Goal: Task Accomplishment & Management: Complete application form

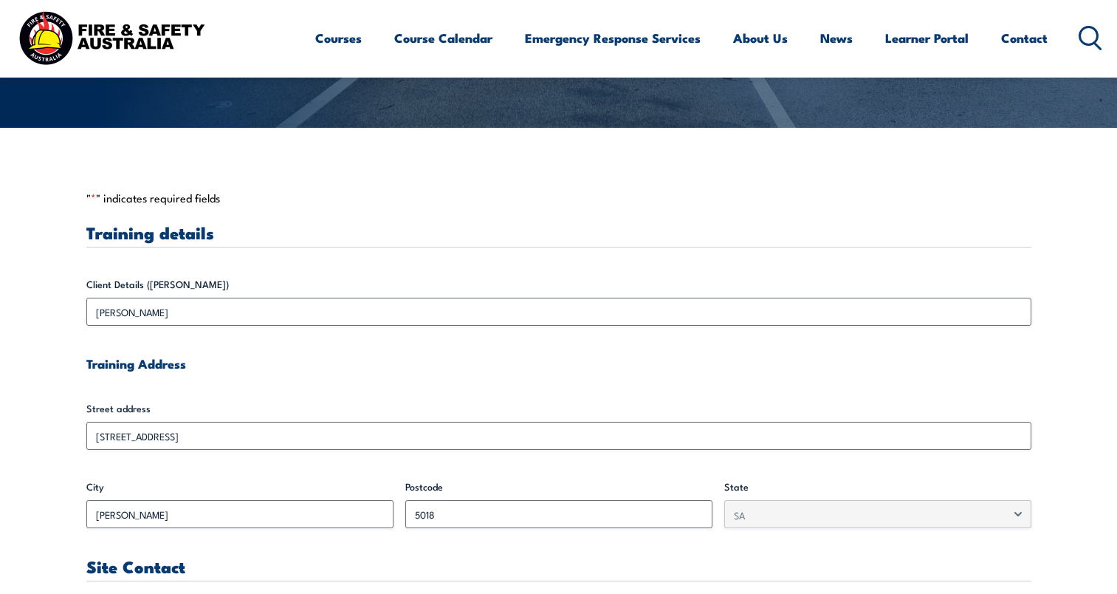
scroll to position [517, 0]
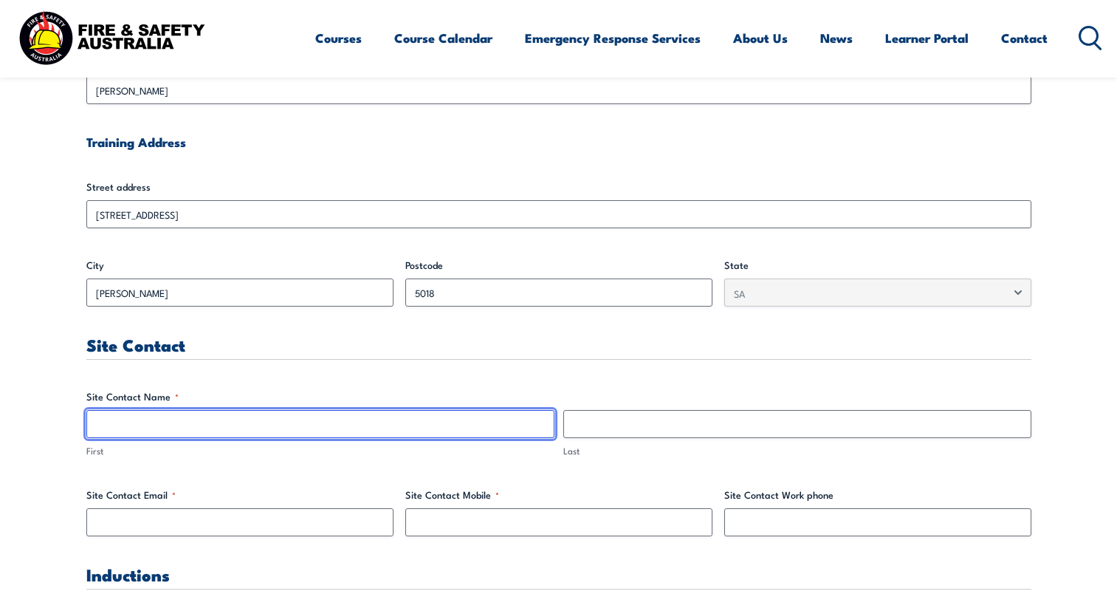
click at [139, 430] on input "First" at bounding box center [320, 424] width 468 height 28
type input "[PERSON_NAME]"
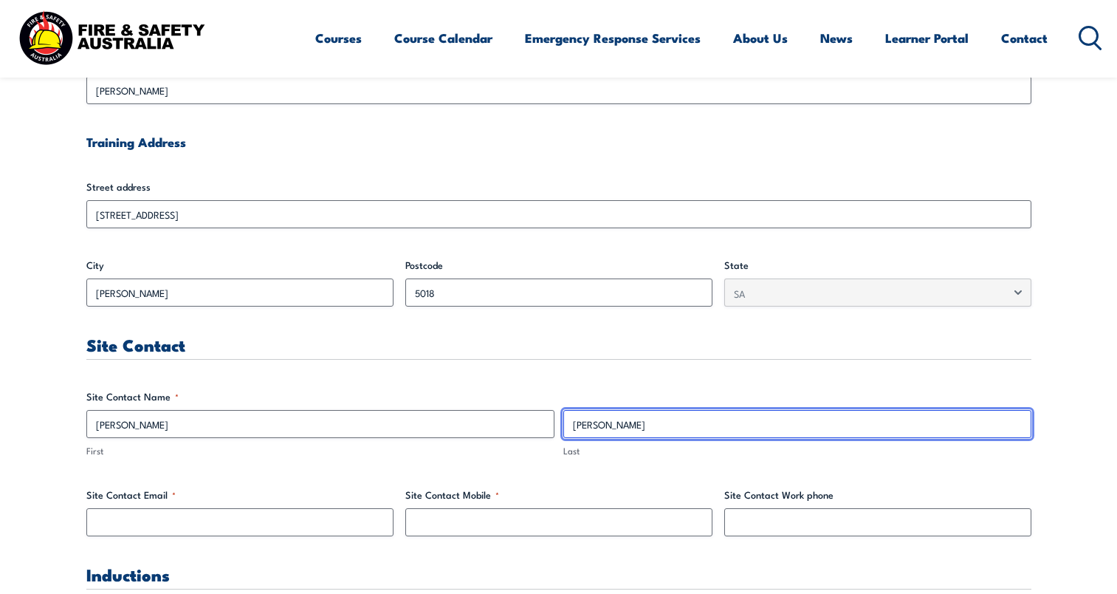
type input "[PERSON_NAME]"
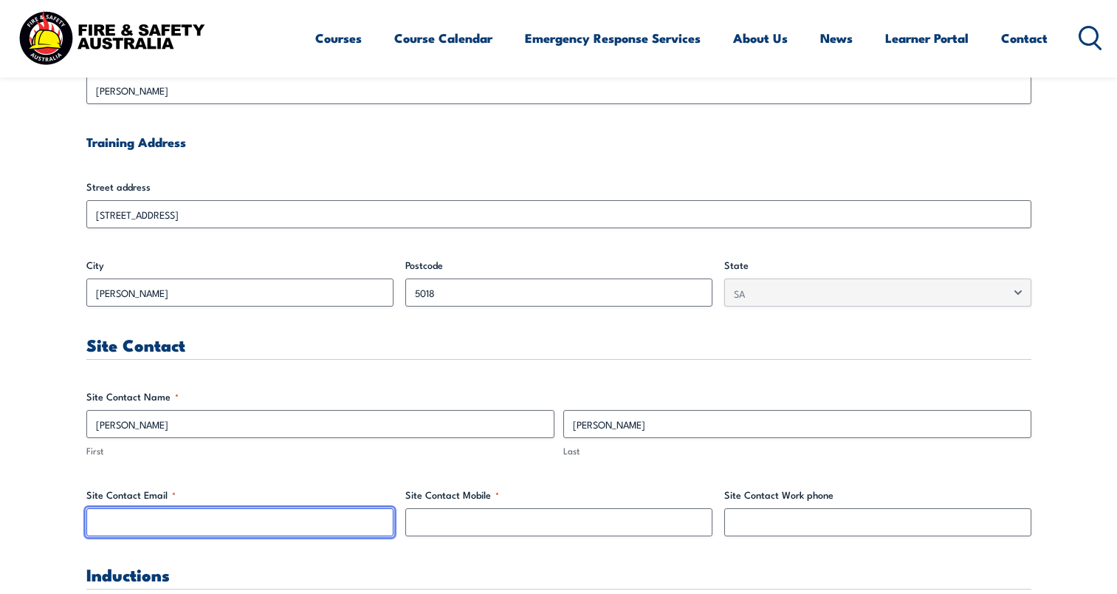
click at [128, 526] on input "Site Contact Email *" at bounding box center [239, 522] width 307 height 28
type input "[PERSON_NAME][EMAIL_ADDRESS][PERSON_NAME][DOMAIN_NAME]"
type input "0422699839"
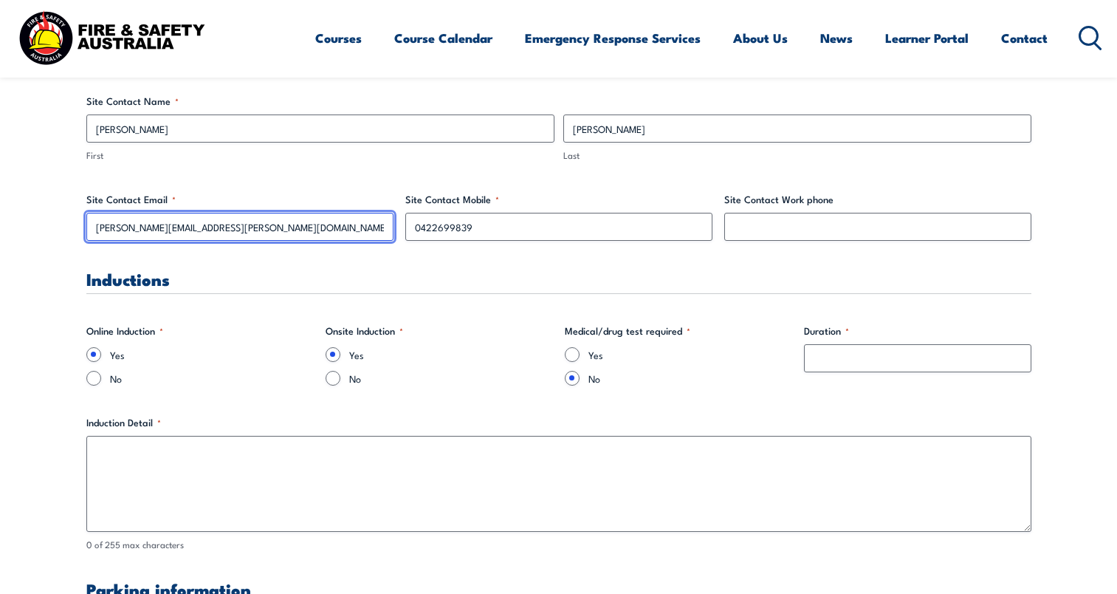
scroll to position [886, 0]
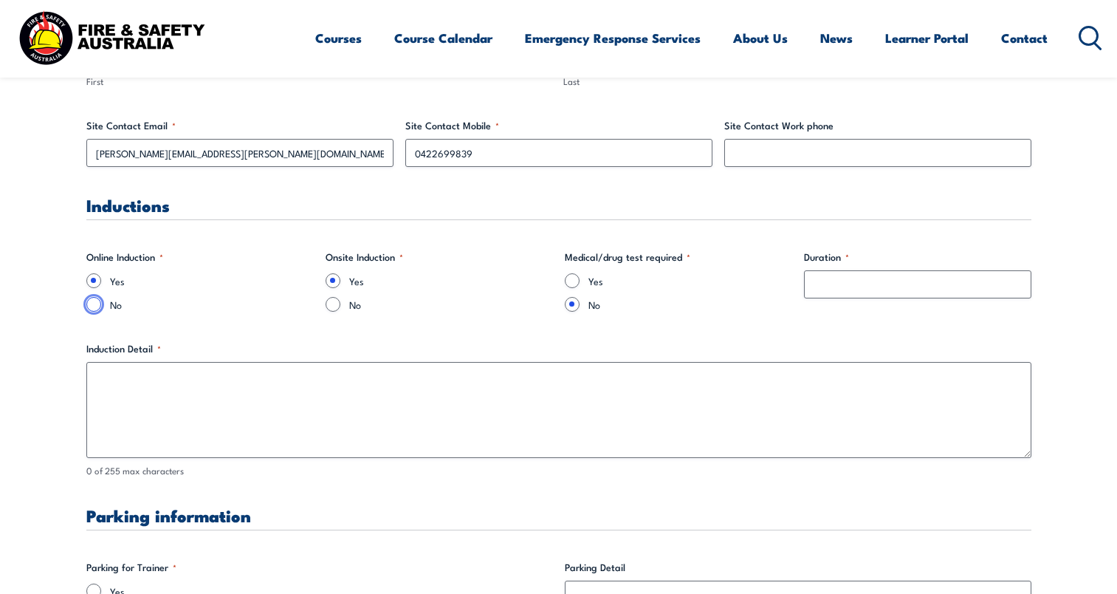
click at [92, 300] on input "No" at bounding box center [93, 304] width 15 height 15
radio input "true"
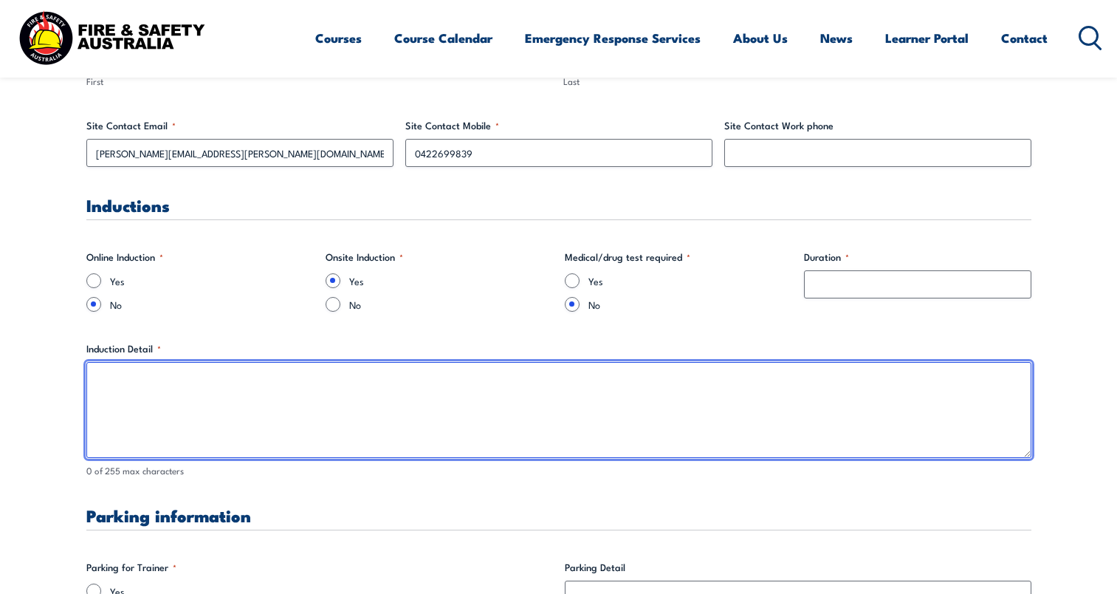
click at [108, 375] on textarea "Induction Detail *" at bounding box center [558, 410] width 945 height 96
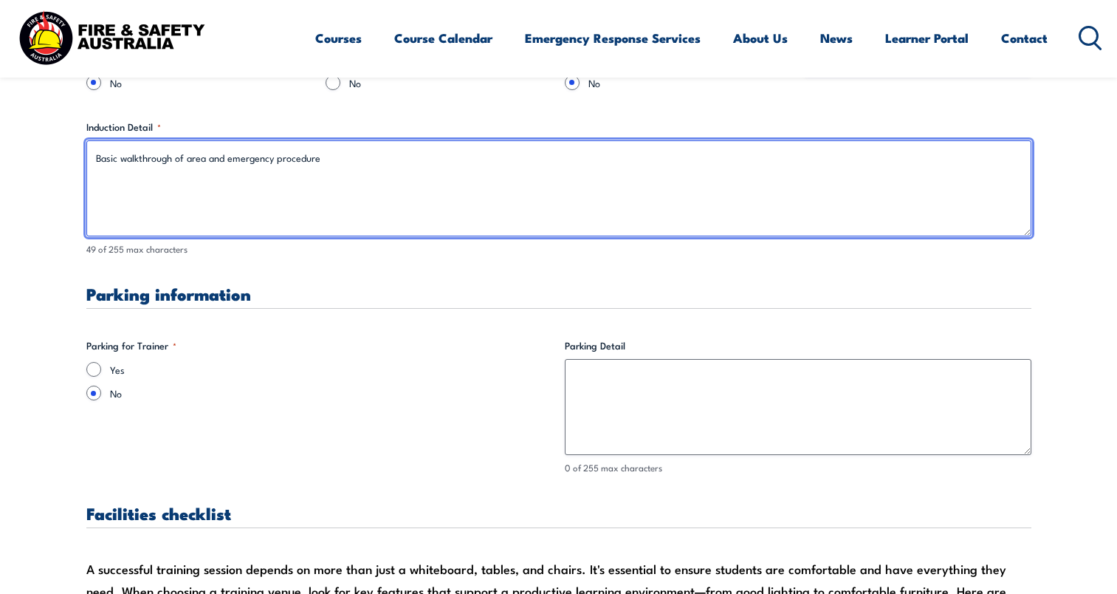
type textarea "Basic walkthrough of area and emergency procedure"
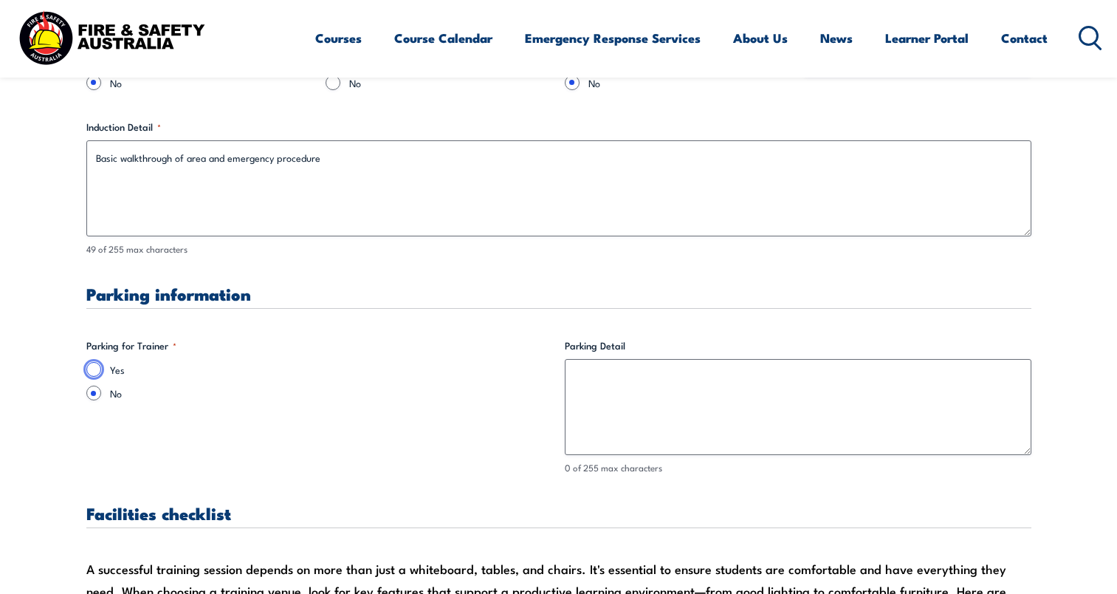
click at [95, 366] on input "Yes" at bounding box center [93, 369] width 15 height 15
radio input "true"
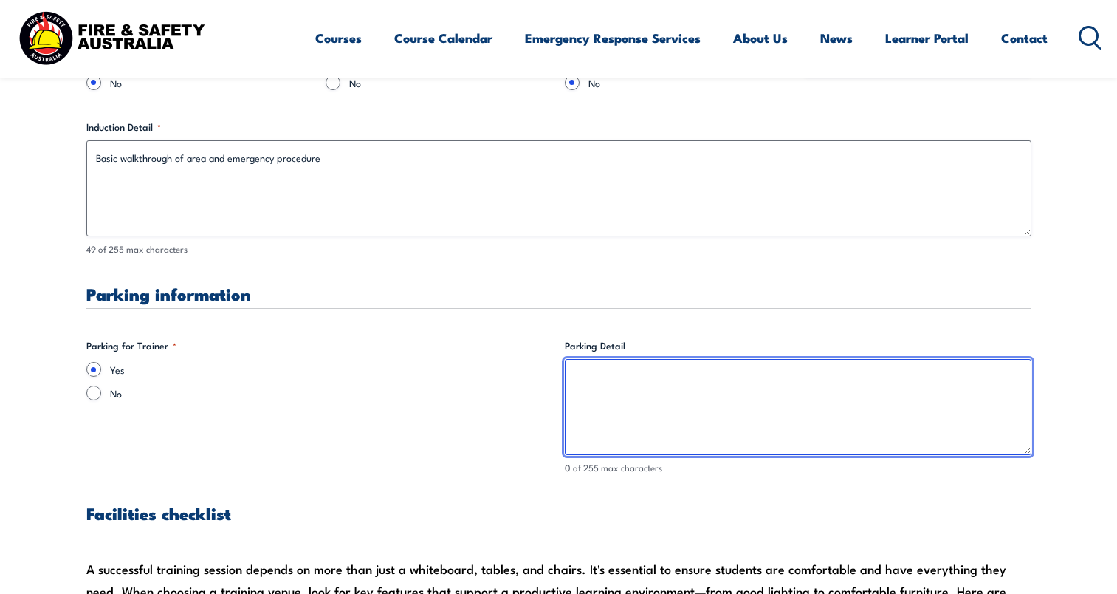
click at [611, 388] on textarea "Parking Detail" at bounding box center [798, 407] width 467 height 96
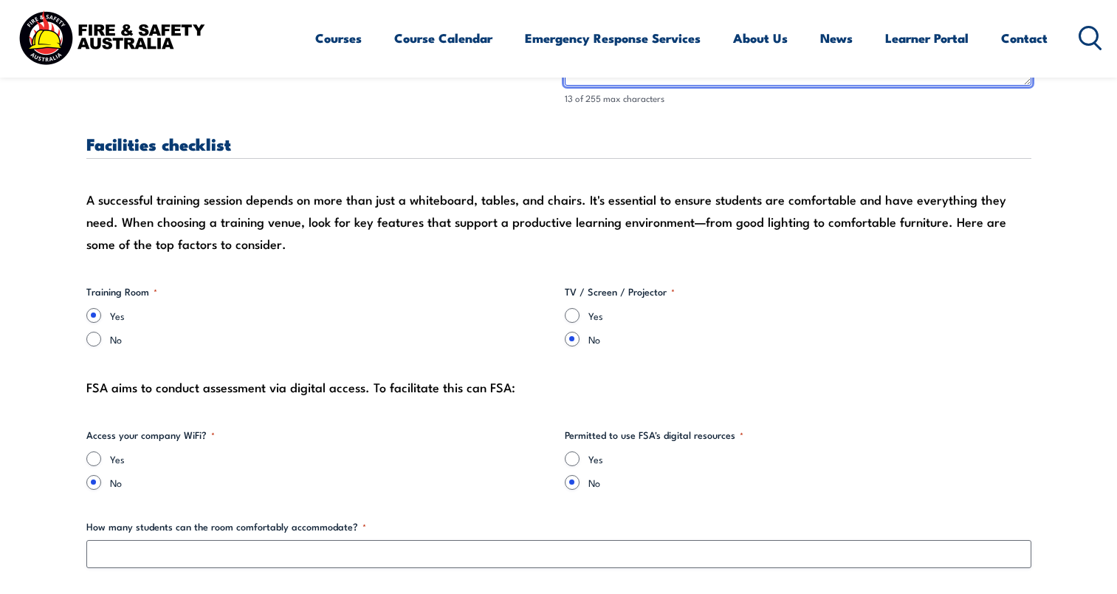
scroll to position [1625, 0]
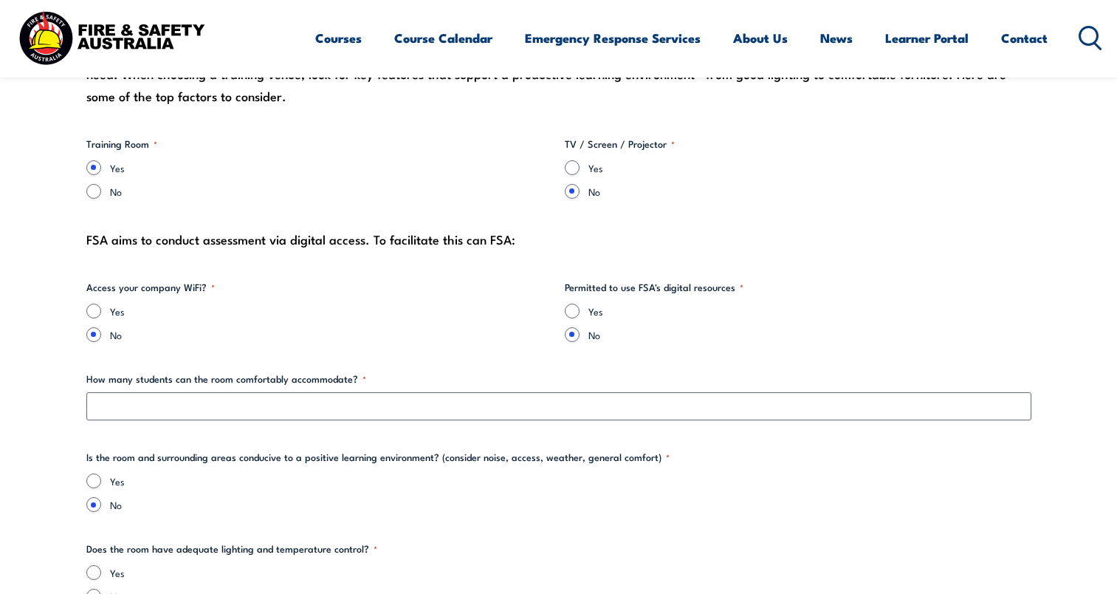
type textarea "site car park"
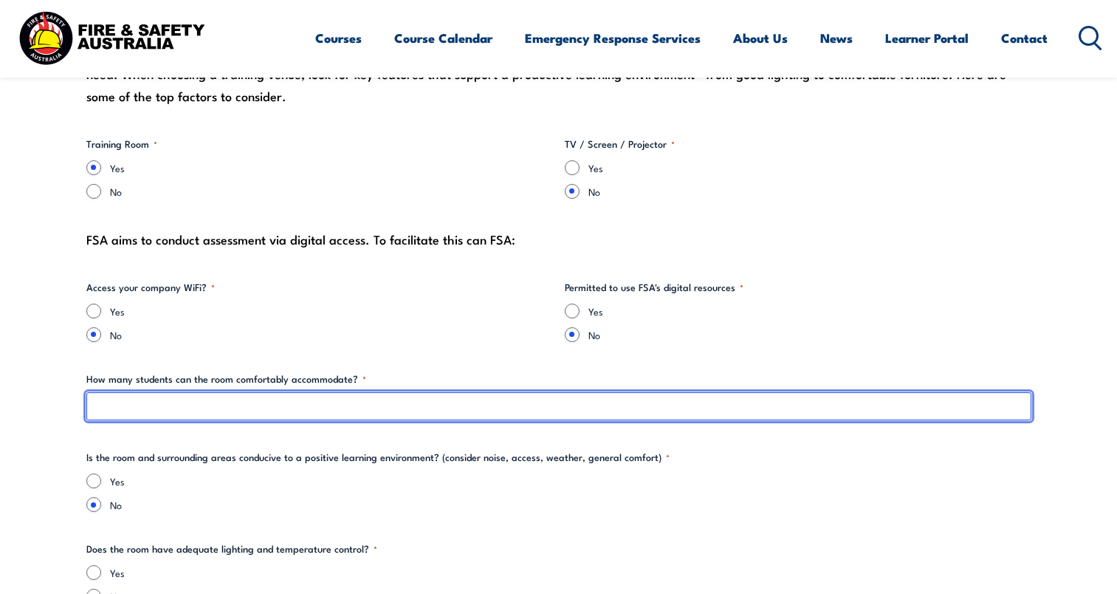
click at [148, 397] on input "How many students can the room comfortably accommodate? *" at bounding box center [558, 406] width 945 height 28
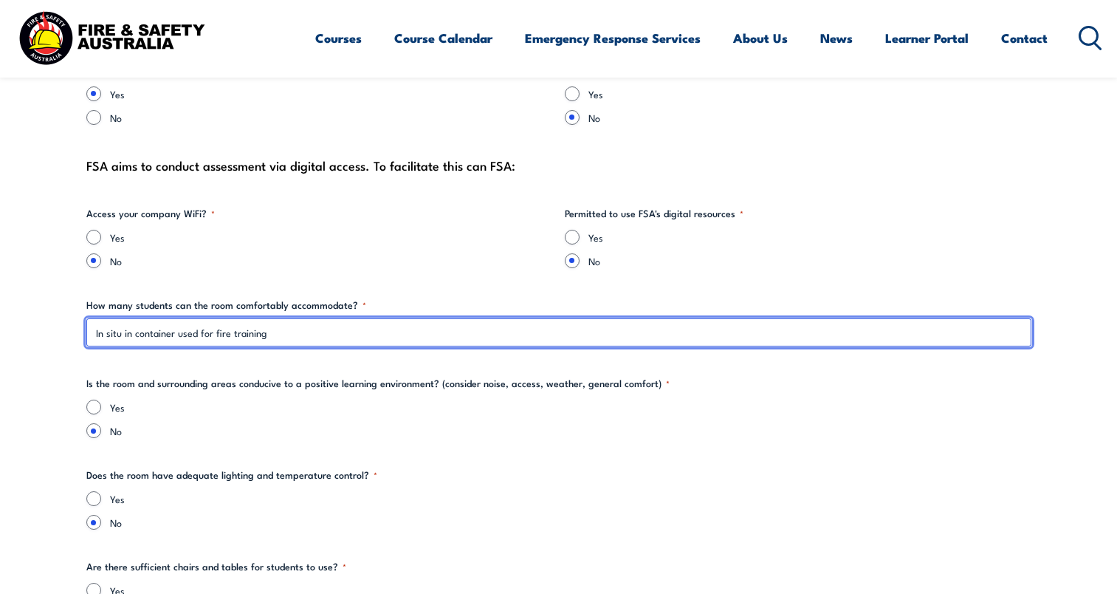
type input "In situ in container used for fire training"
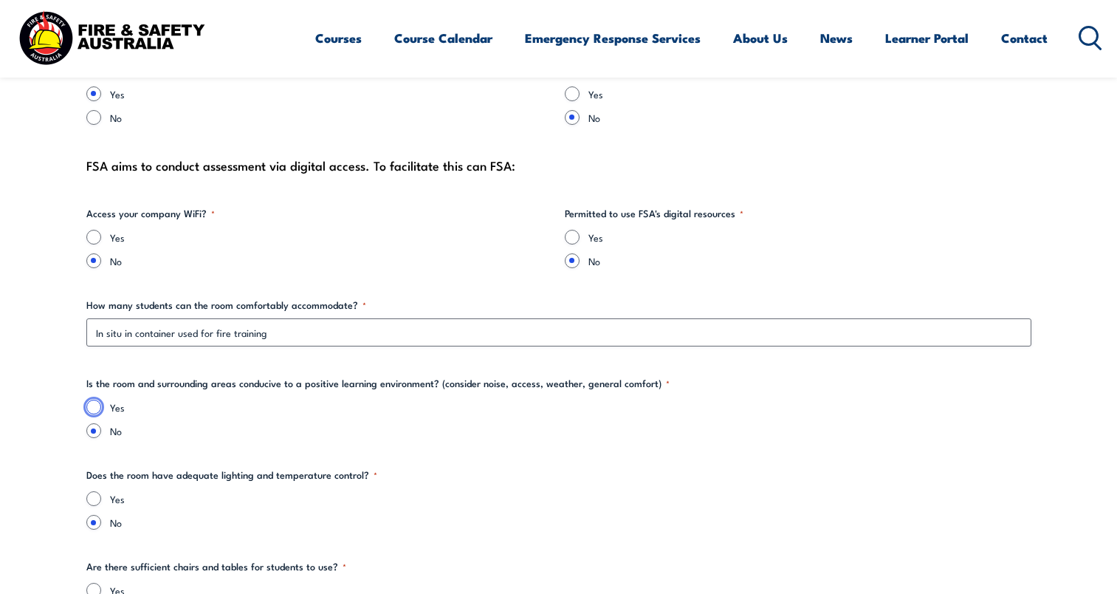
click at [100, 403] on input "Yes" at bounding box center [93, 407] width 15 height 15
radio input "true"
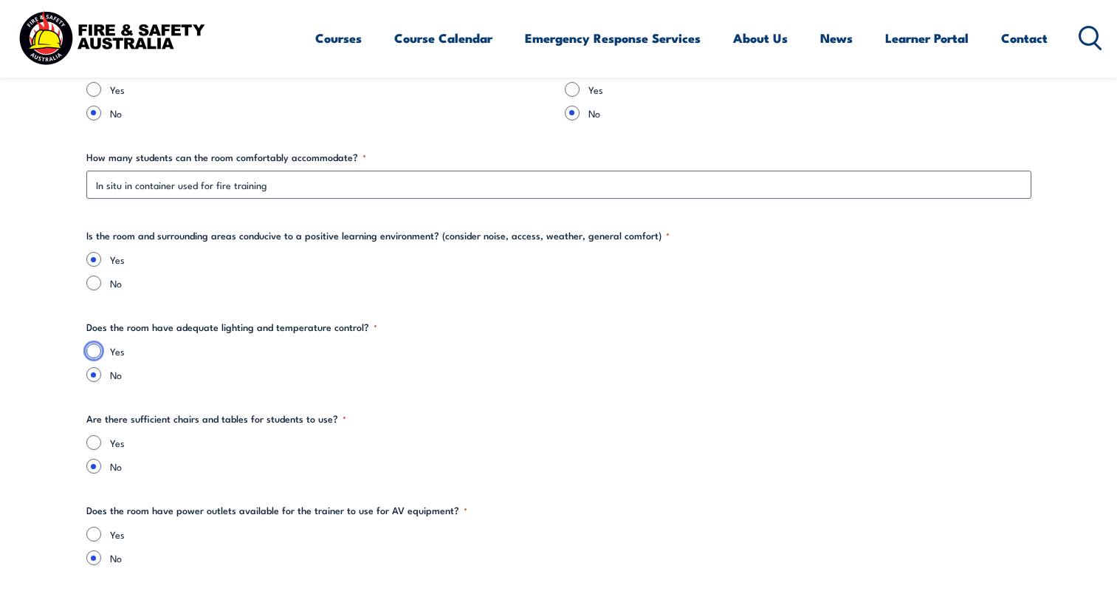
click at [99, 352] on input "Yes" at bounding box center [93, 350] width 15 height 15
radio input "true"
click at [95, 436] on input "Yes" at bounding box center [93, 442] width 15 height 15
radio input "true"
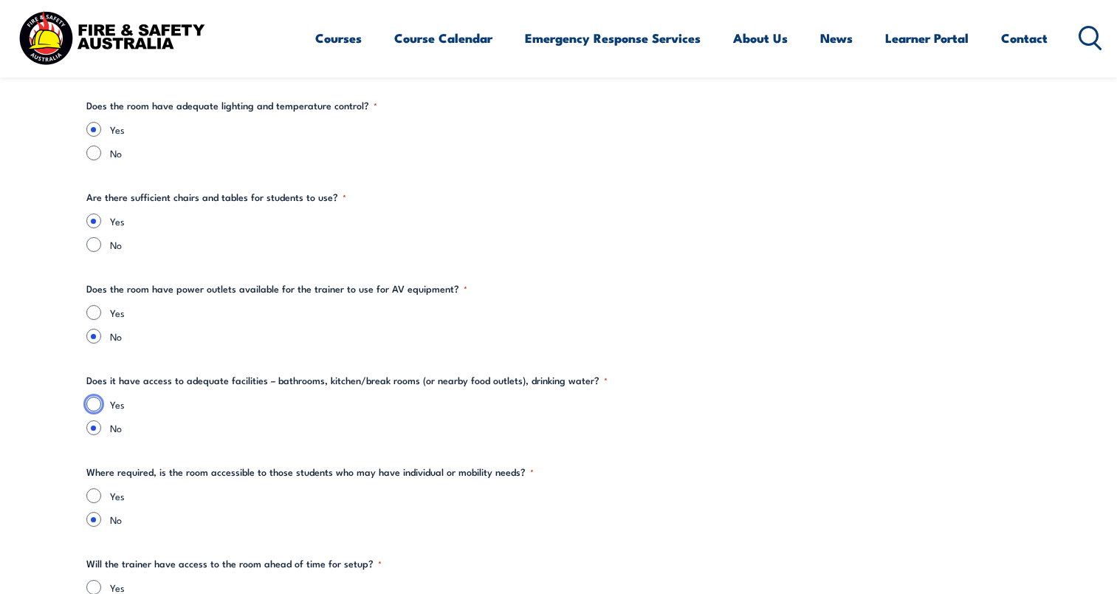
click at [92, 405] on input "Yes" at bounding box center [93, 404] width 15 height 15
radio input "true"
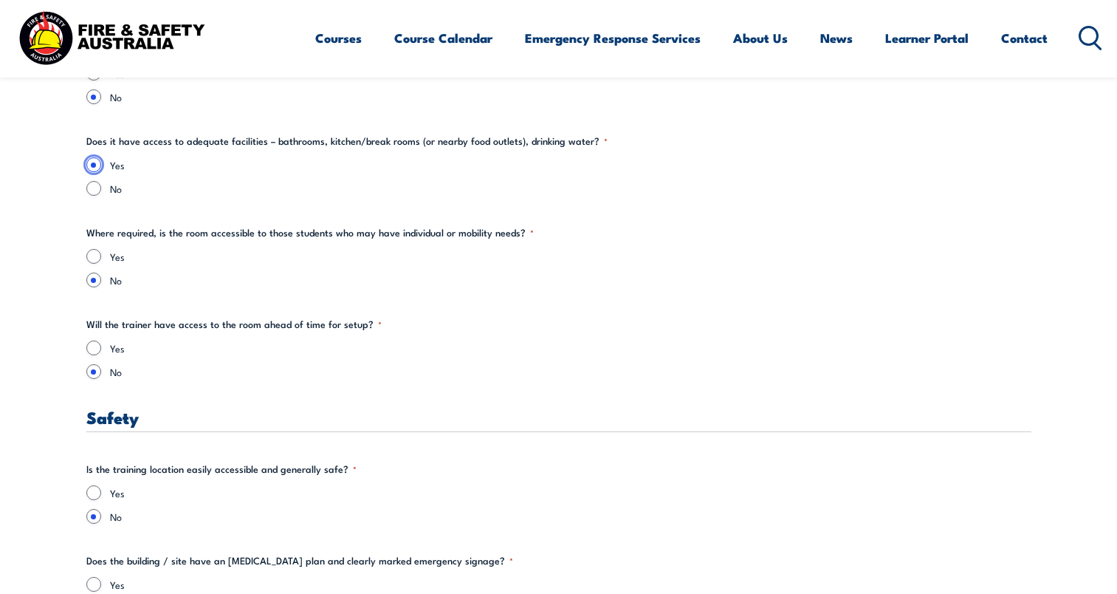
scroll to position [2363, 0]
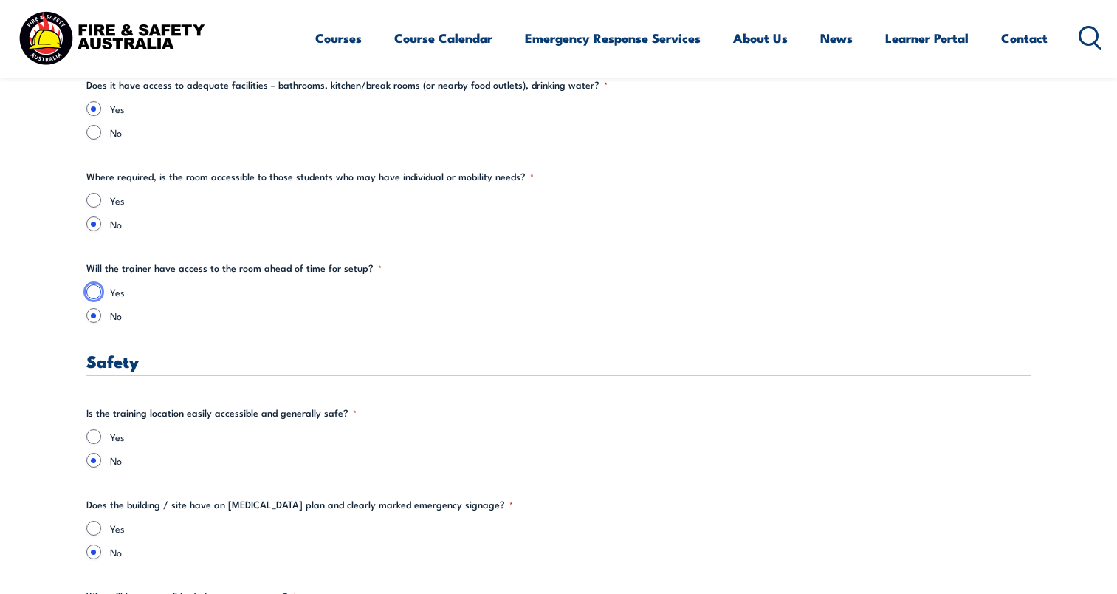
click at [91, 295] on input "Yes" at bounding box center [93, 291] width 15 height 15
radio input "true"
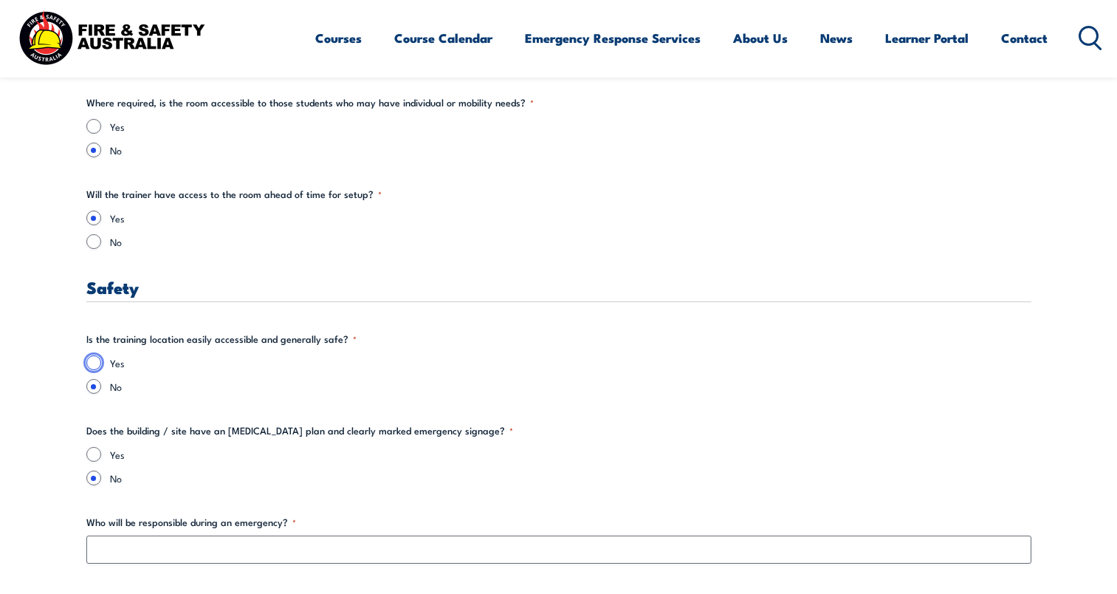
click at [89, 361] on input "Yes" at bounding box center [93, 362] width 15 height 15
radio input "true"
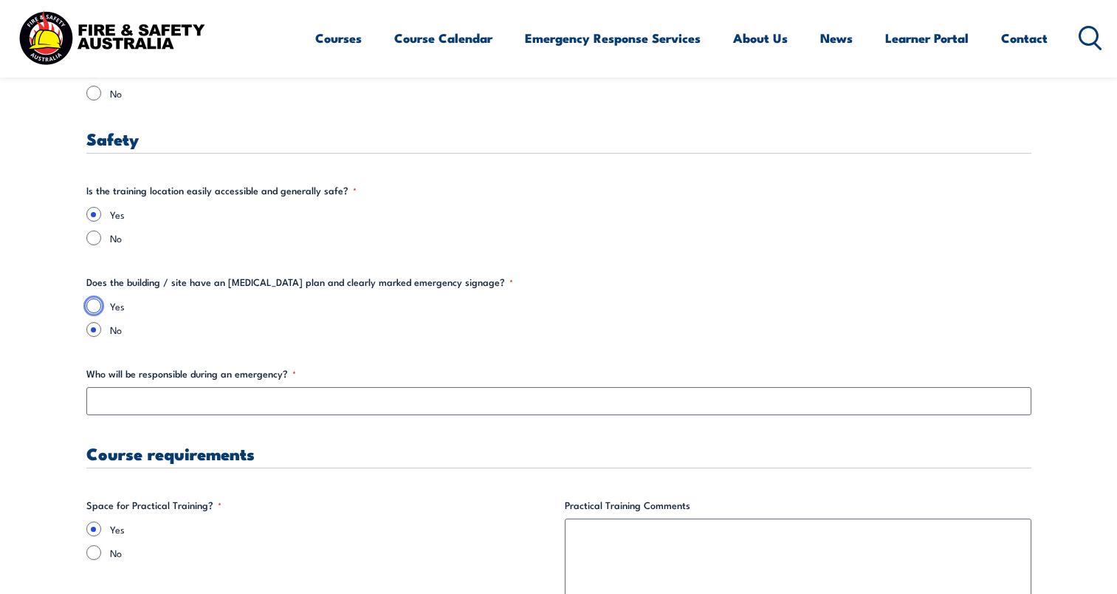
click at [92, 307] on input "Yes" at bounding box center [93, 305] width 15 height 15
radio input "true"
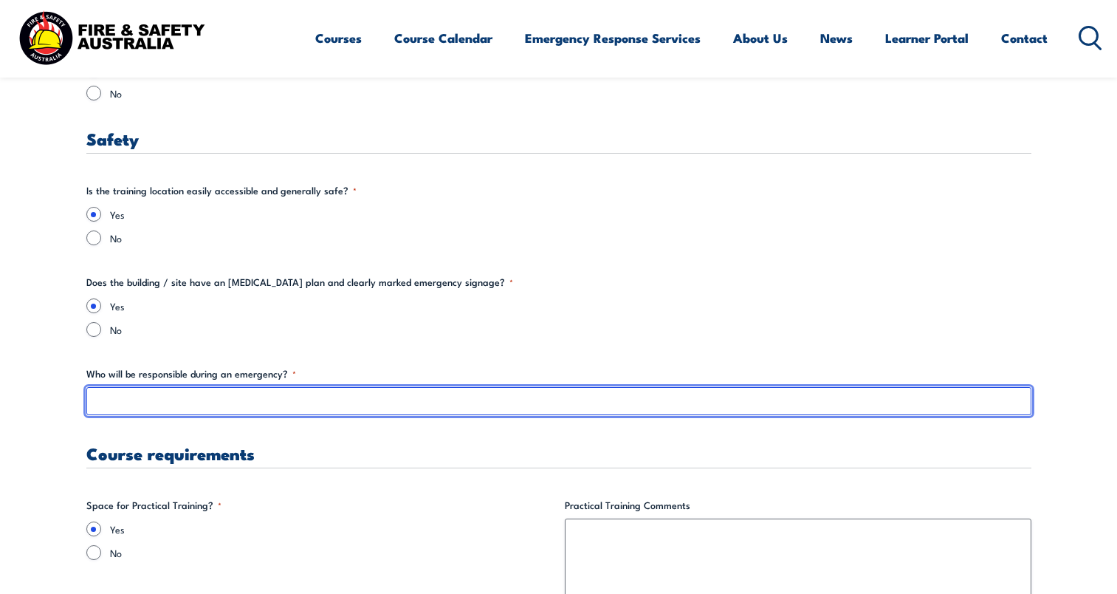
click at [160, 395] on input "Who will be responsible during an emergency? *" at bounding box center [558, 401] width 945 height 28
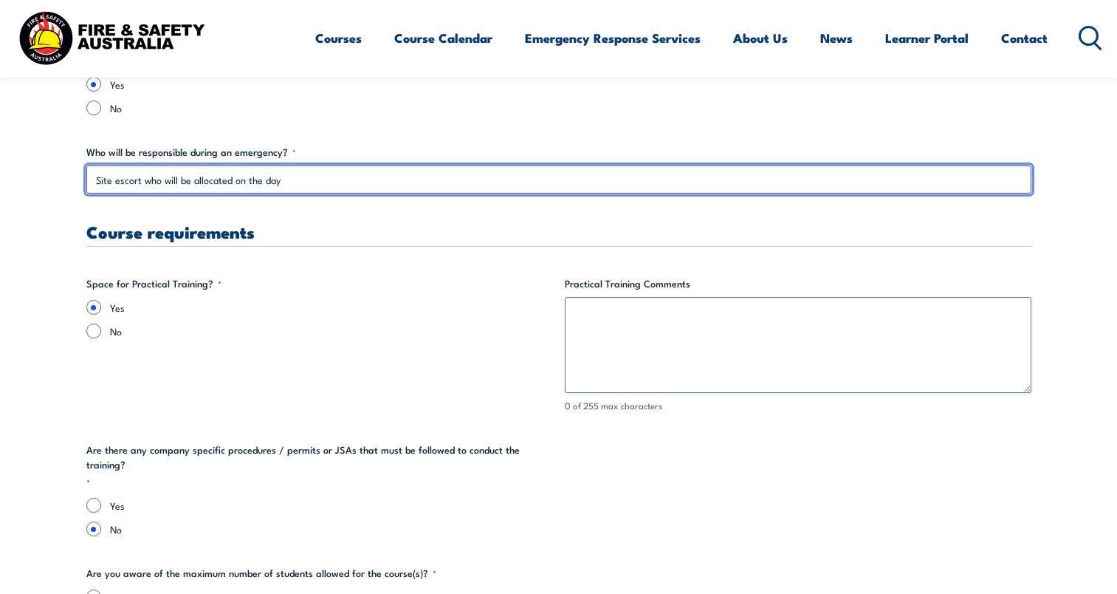
type input "Site escort who will be allocated on the day"
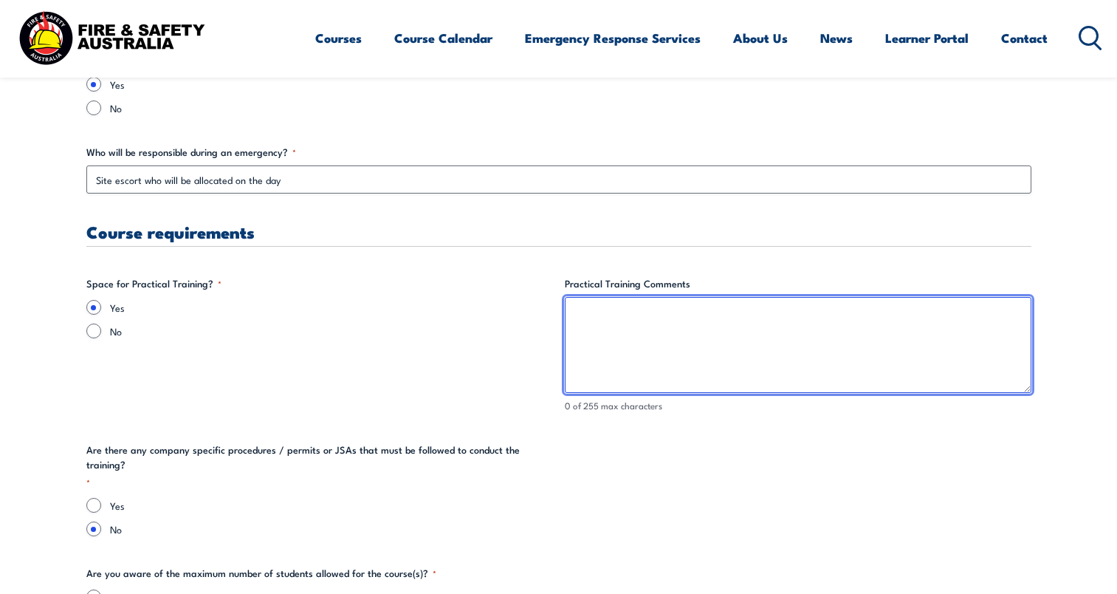
click at [595, 323] on textarea "Practical Training Comments" at bounding box center [798, 345] width 467 height 96
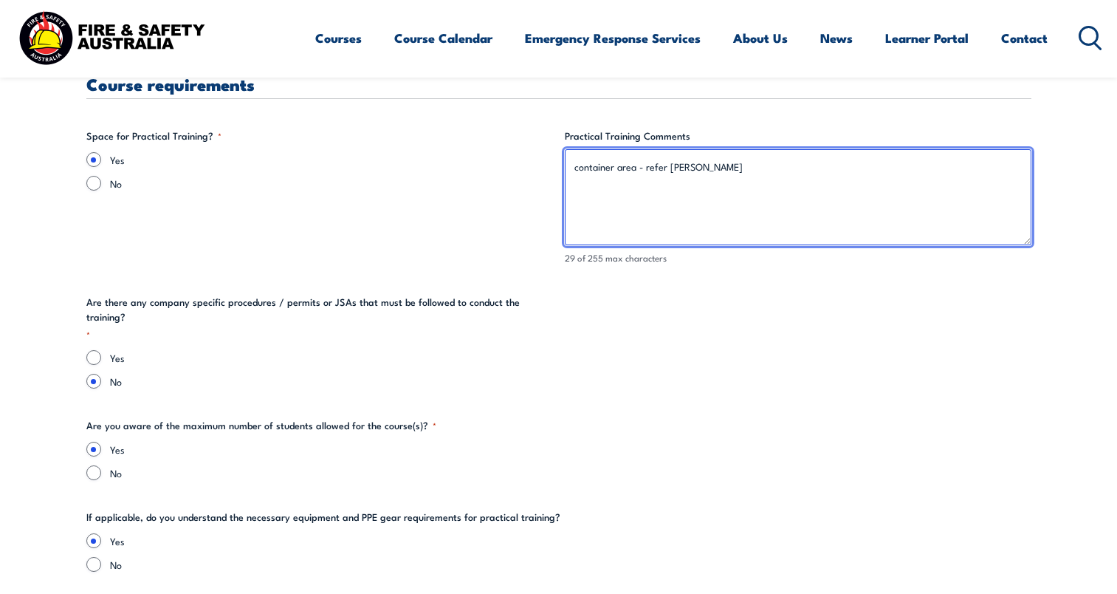
type textarea "container area - refer [PERSON_NAME]"
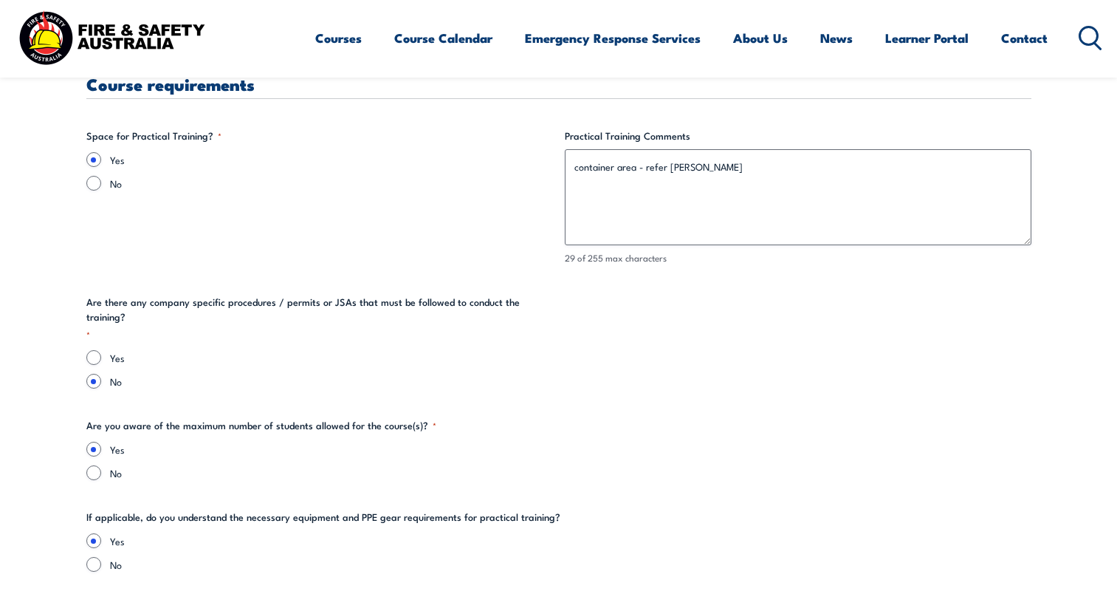
click at [102, 350] on div "Yes" at bounding box center [319, 357] width 467 height 15
click at [100, 350] on input "Yes" at bounding box center [93, 357] width 15 height 15
radio input "true"
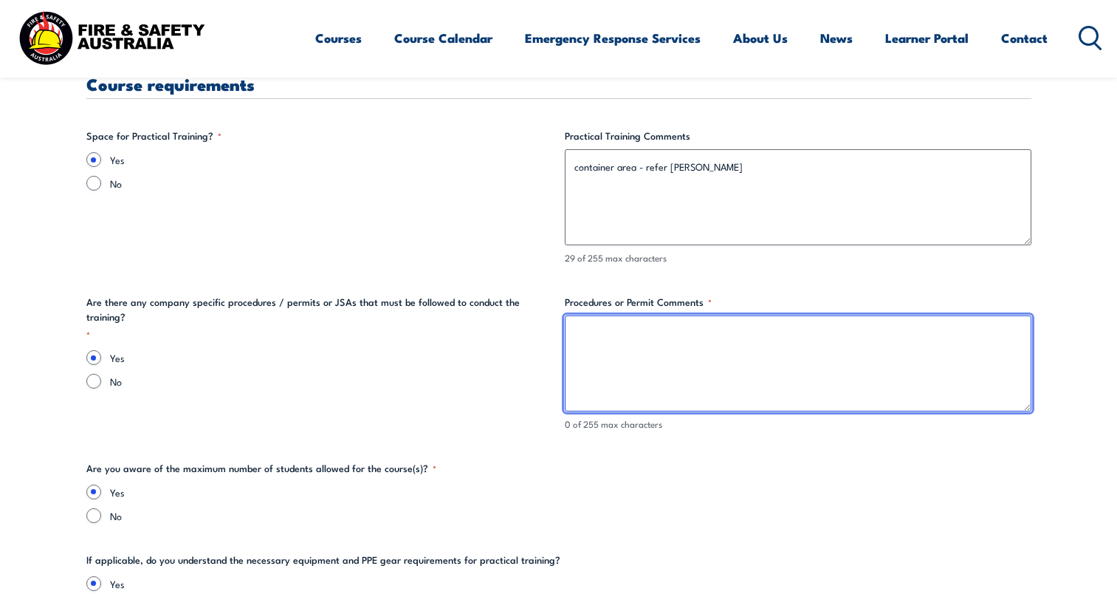
drag, startPoint x: 671, startPoint y: 345, endPoint x: 685, endPoint y: 340, distance: 15.6
click at [685, 340] on textarea "Procedures or Permit Comments *" at bounding box center [798, 363] width 467 height 96
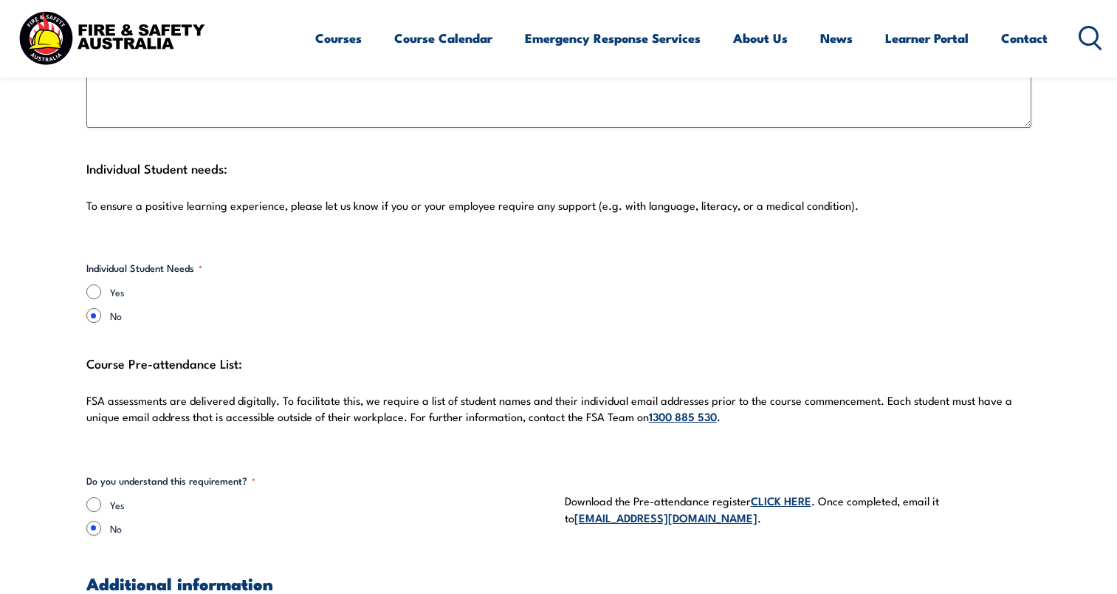
scroll to position [3990, 0]
type textarea "Take 5"
click at [95, 496] on input "Yes" at bounding box center [93, 503] width 15 height 15
radio input "true"
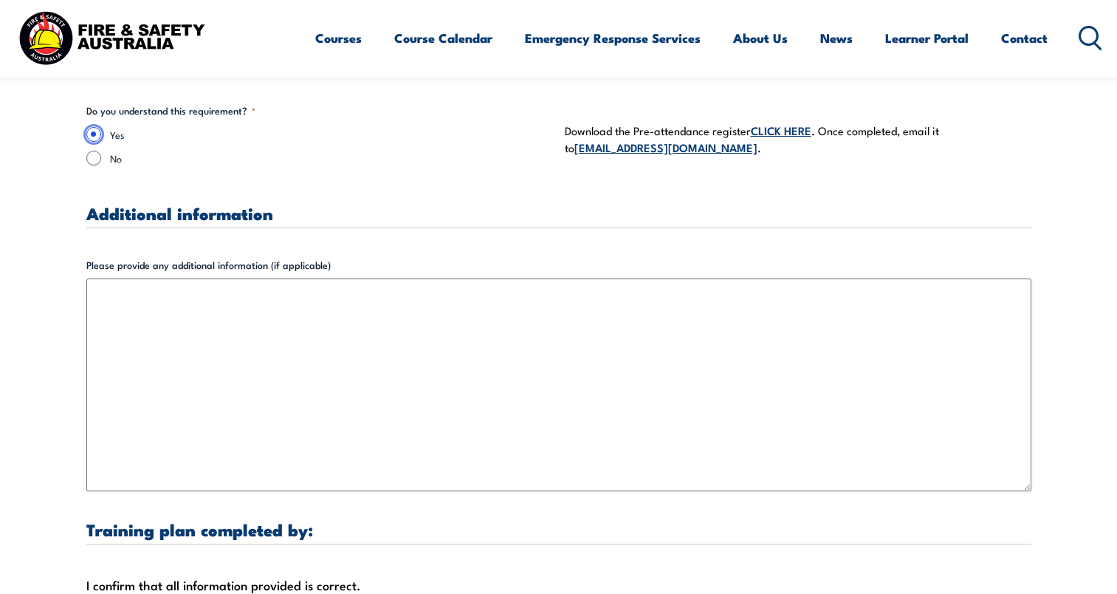
scroll to position [4581, 0]
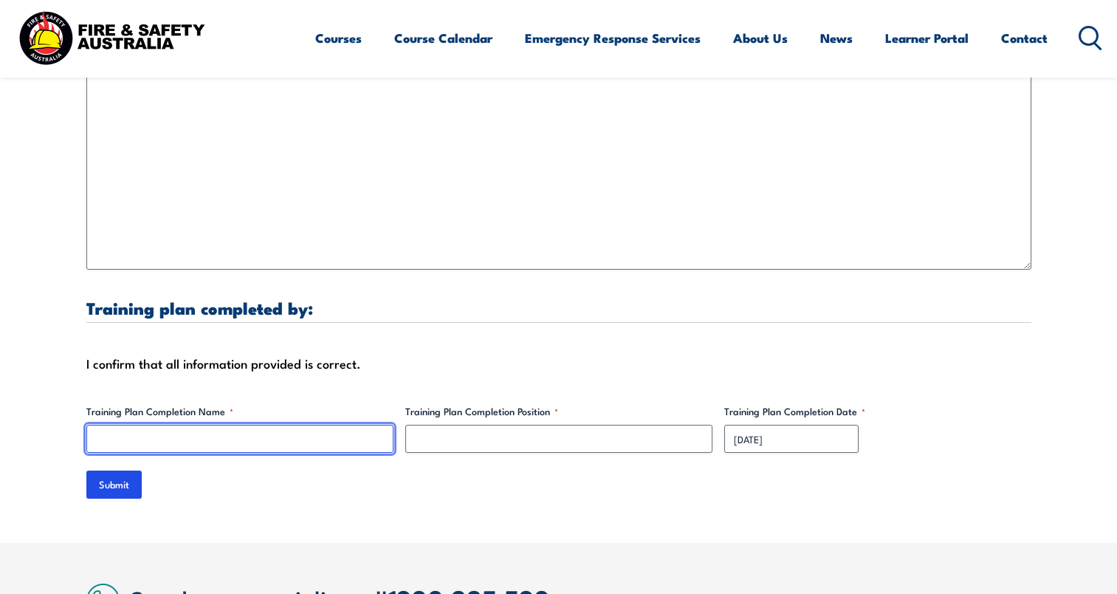
click at [207, 438] on input "Training Plan Completion Name *" at bounding box center [239, 439] width 307 height 28
type input "[PERSON_NAME]"
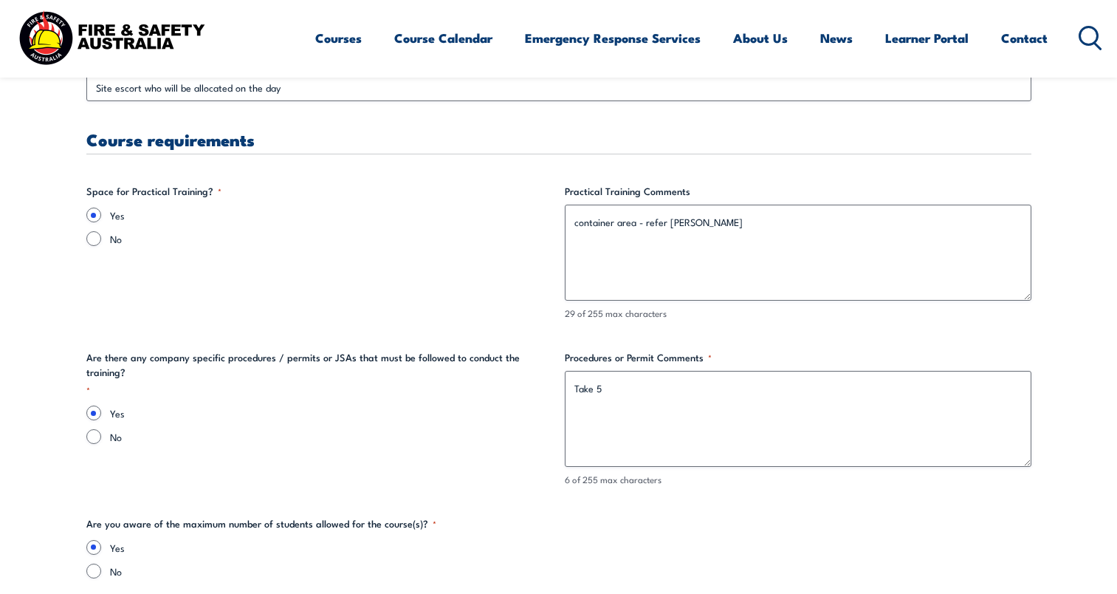
scroll to position [2807, 0]
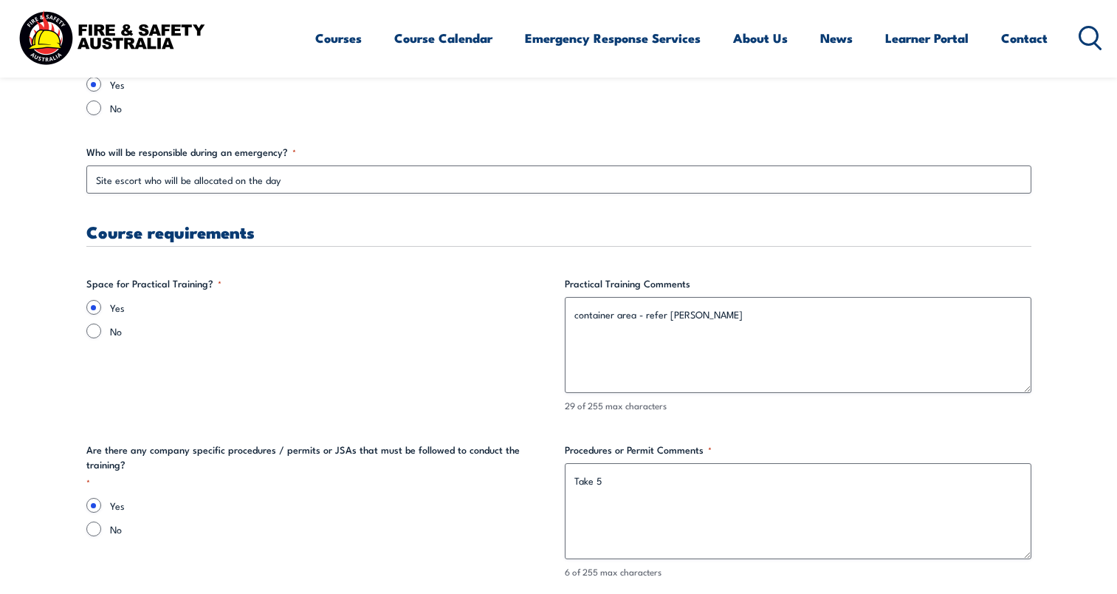
type input "WHSE Advisor"
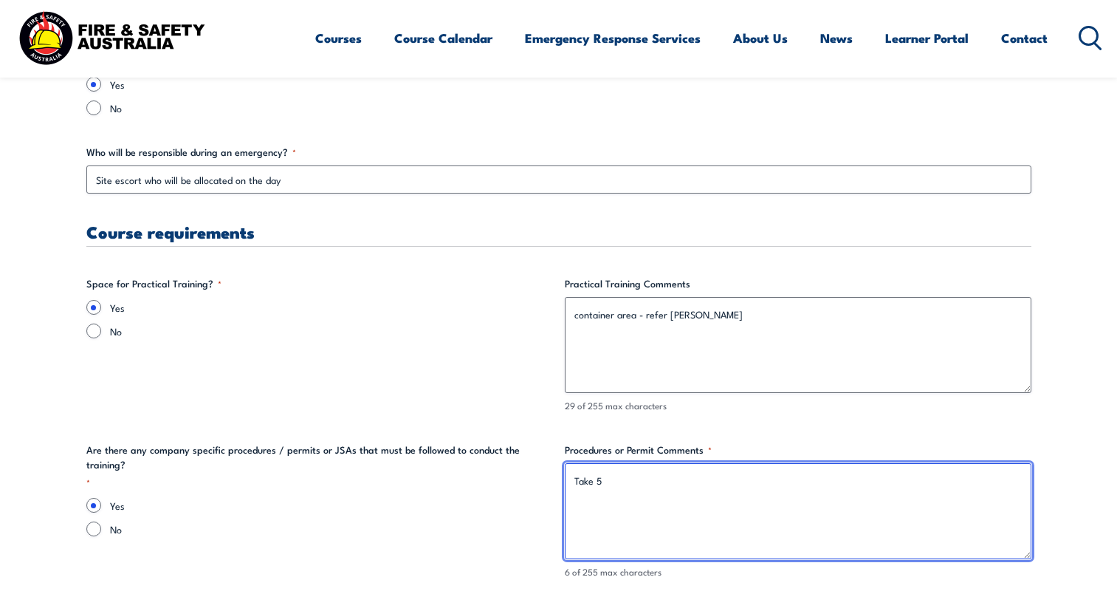
click at [635, 484] on textarea "Take 5" at bounding box center [798, 511] width 467 height 96
type textarea "Take 5 (supplied by ASC)"
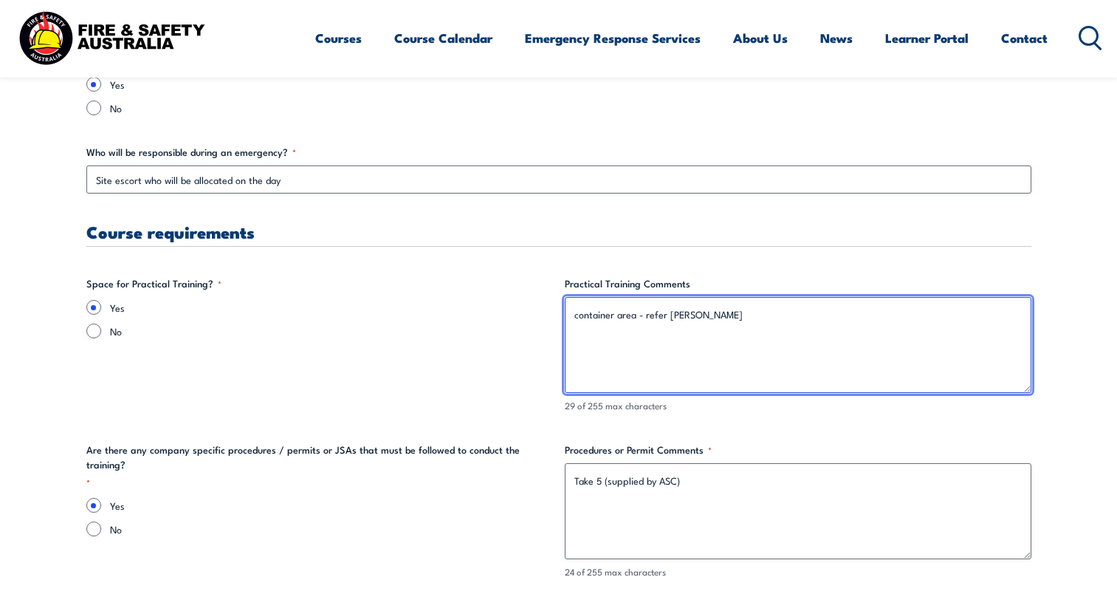
click at [727, 311] on textarea "container area - refer [PERSON_NAME]" at bounding box center [798, 345] width 467 height 96
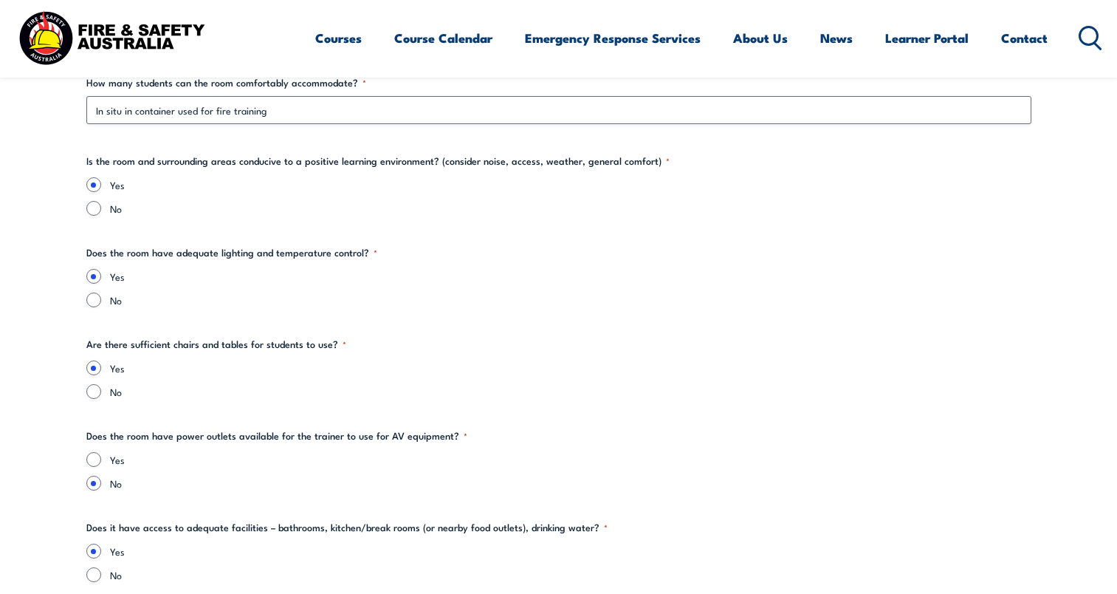
scroll to position [1847, 0]
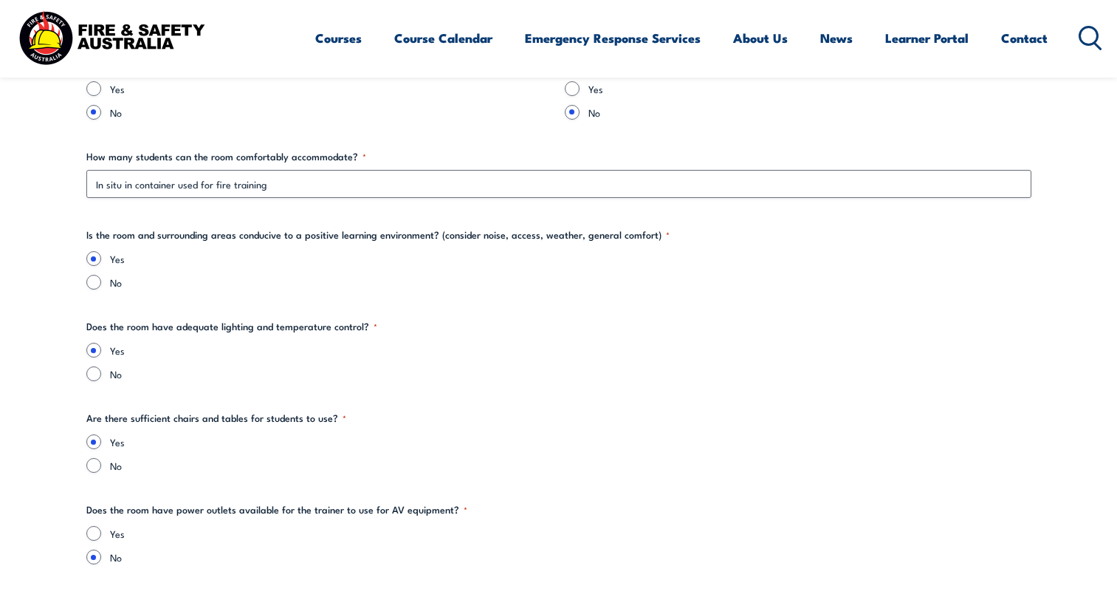
type textarea "container area - refer [PERSON_NAME] (ERG Team Lead)"
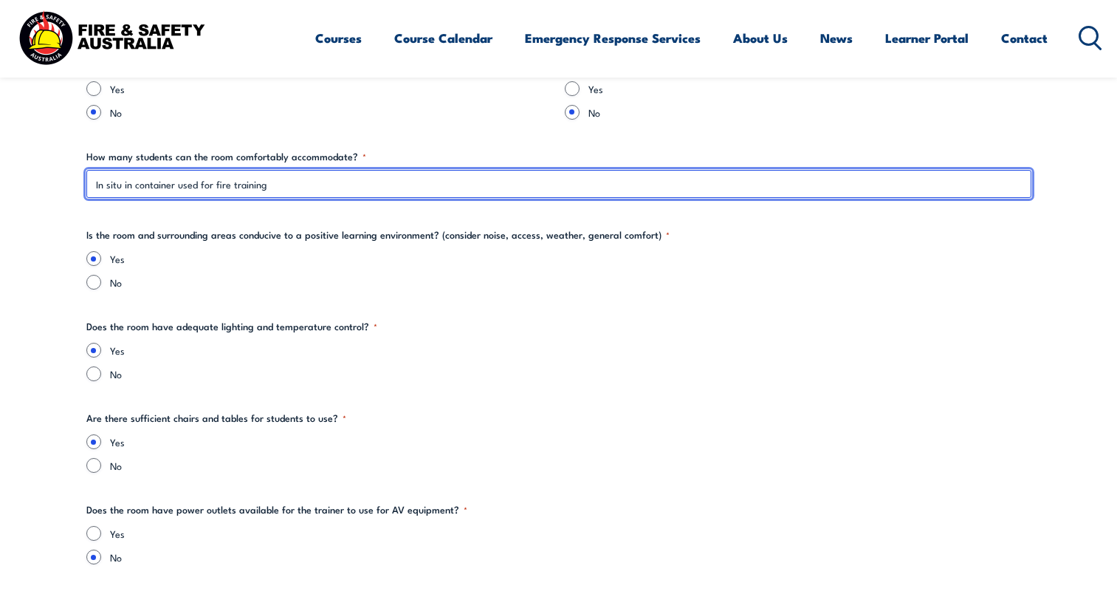
click at [229, 182] on input "In situ in container used for fire training" at bounding box center [558, 184] width 945 height 28
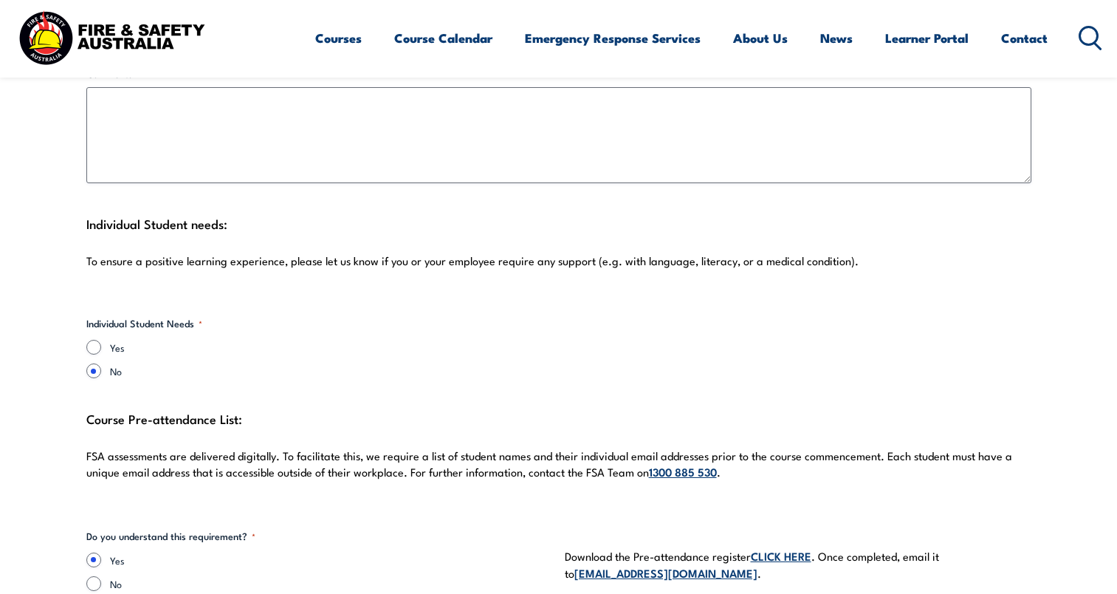
scroll to position [4950, 0]
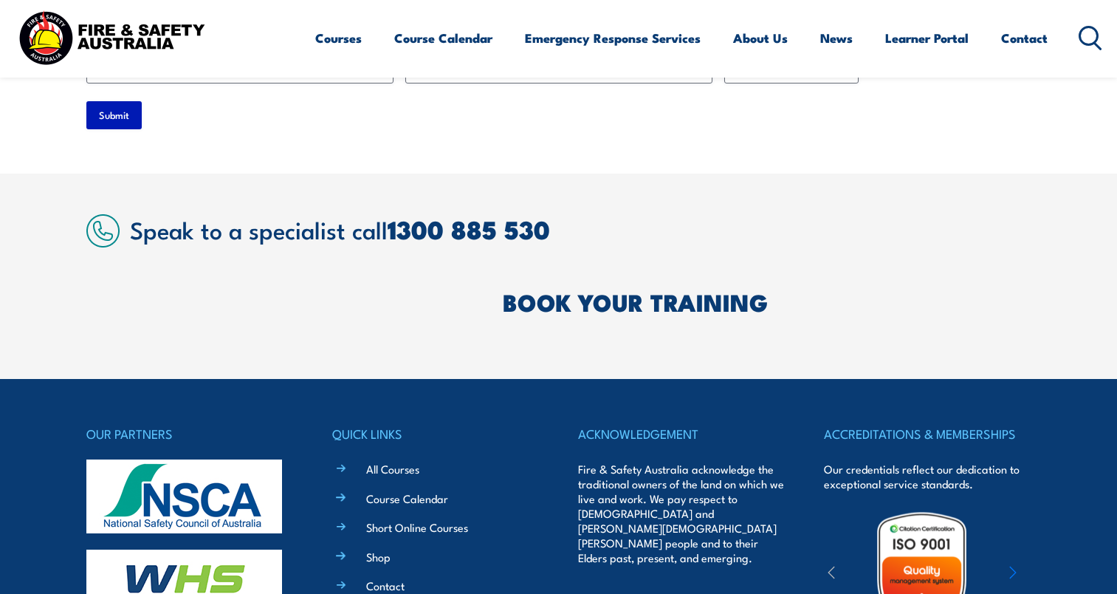
type input "In situ in container used for fire extinguisher training"
click at [117, 101] on input "Submit" at bounding box center [113, 115] width 55 height 28
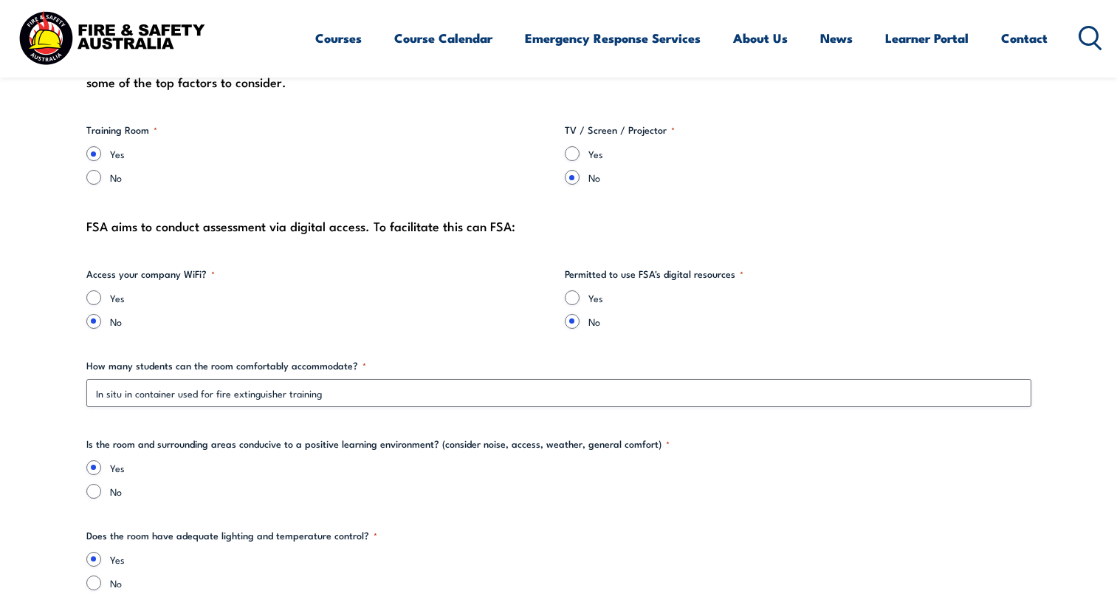
scroll to position [0, 0]
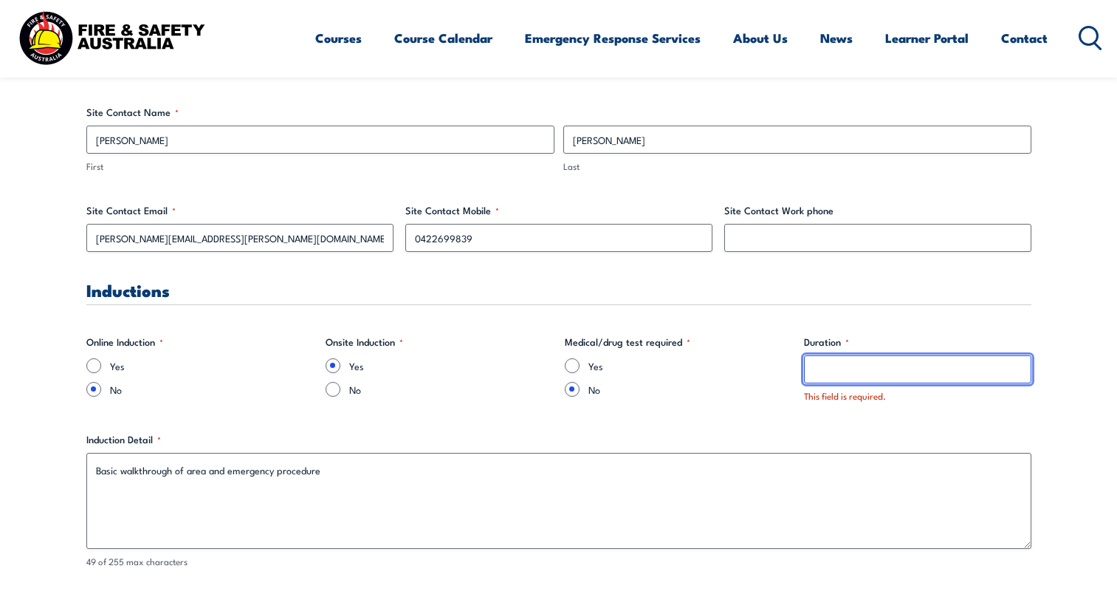
click at [836, 379] on input "Duration *" at bounding box center [917, 369] width 227 height 28
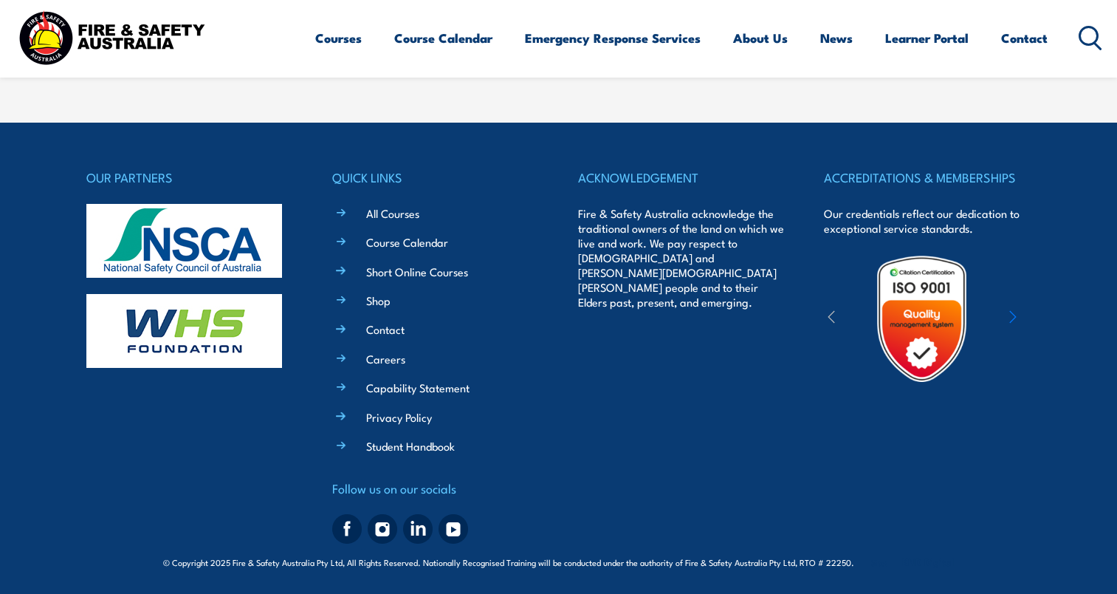
scroll to position [4899, 0]
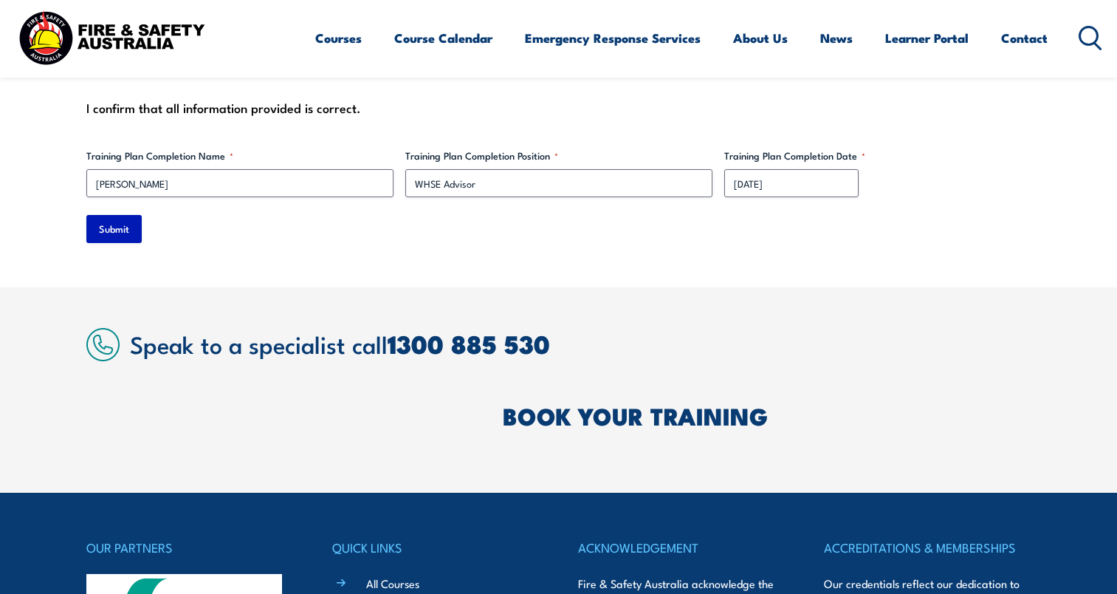
type input "5 minutes"
click at [126, 239] on input "Submit" at bounding box center [113, 229] width 55 height 28
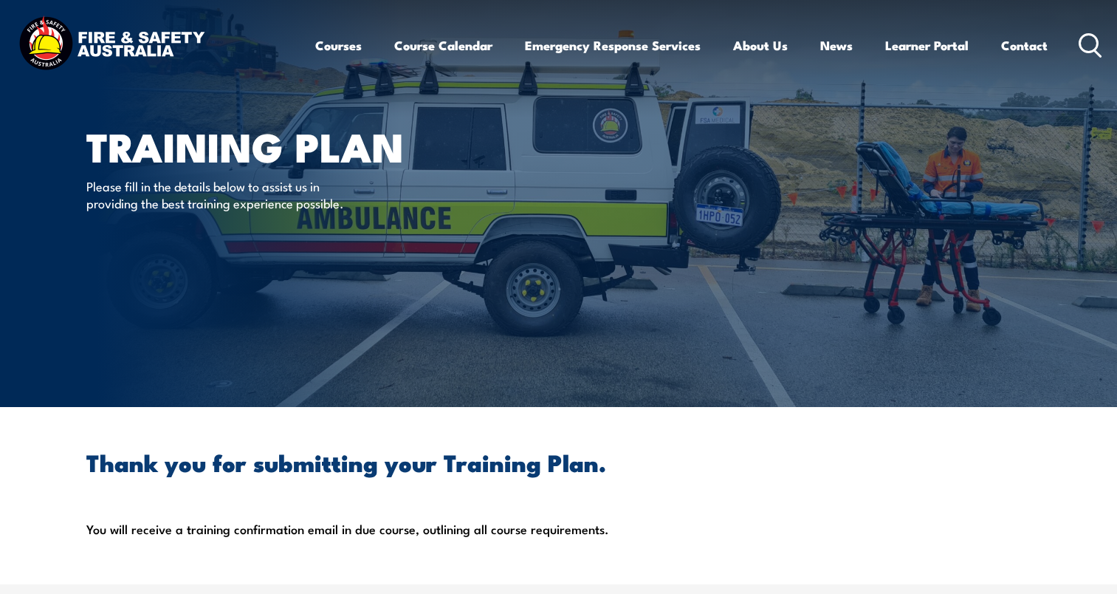
scroll to position [0, 0]
